Goal: Task Accomplishment & Management: Complete application form

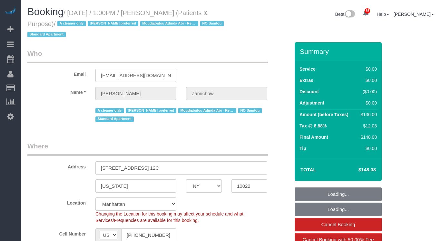
select select "NY"
select select "1"
select select "string:stripe-pm_1QChMk4VGloSiKo73YhVfFtE"
select select "spot1"
select select "number:89"
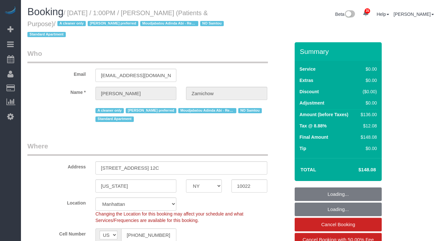
select select "number:90"
select select "number:15"
select select "number:7"
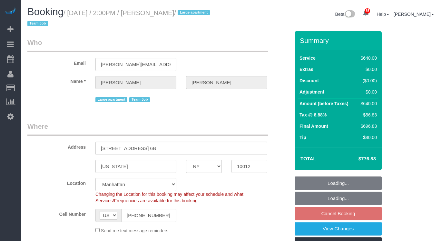
select select "NY"
select select "240"
select select "string:stripe-pm_1S6Gzo4VGloSiKo7bUrrxfkt"
select select "spot1"
select select "number:62"
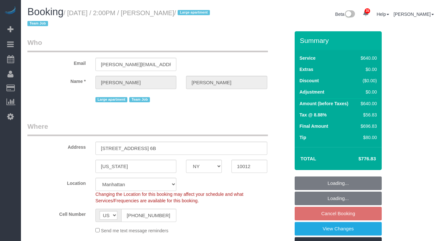
select select "number:75"
select select "number:15"
select select "number:6"
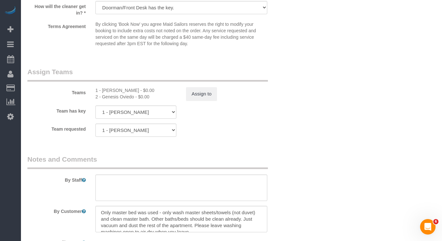
scroll to position [675, 0]
